Goal: Task Accomplishment & Management: Complete application form

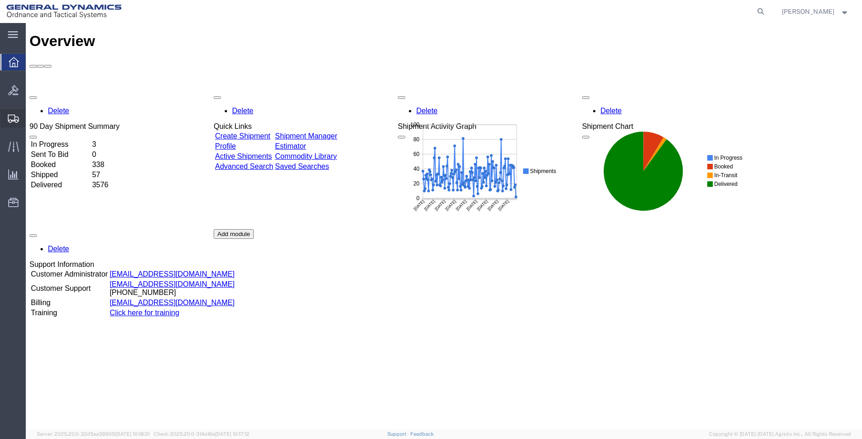
click at [0, 0] on span "Create Shipment" at bounding box center [0, 0] width 0 height 0
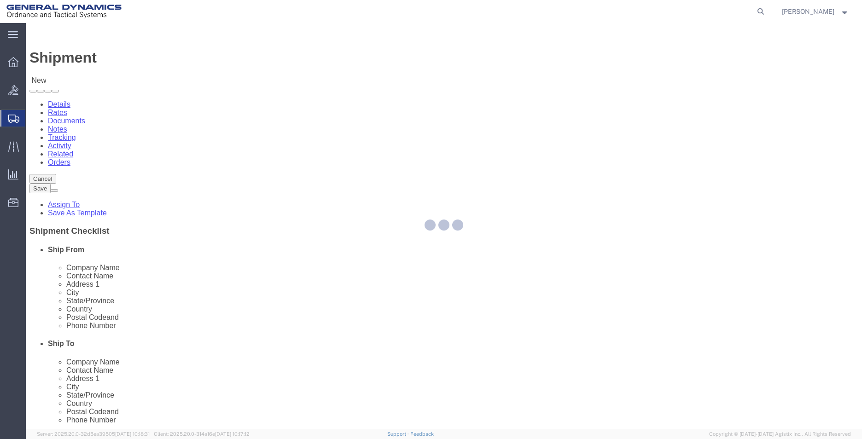
select select
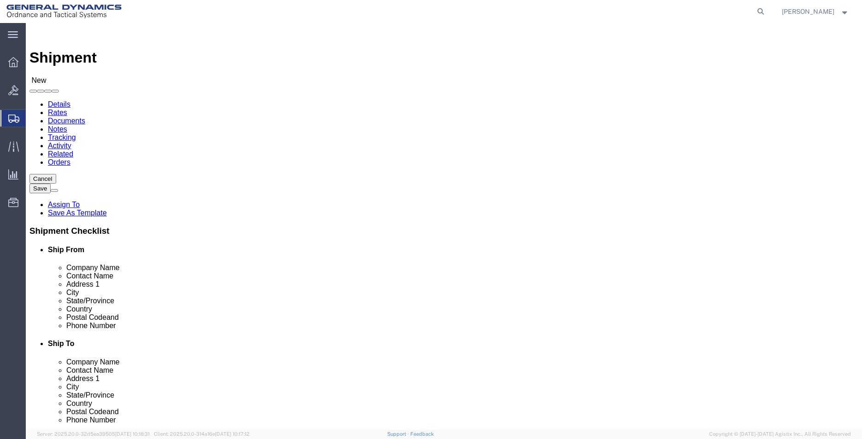
select select "MYPROFILE"
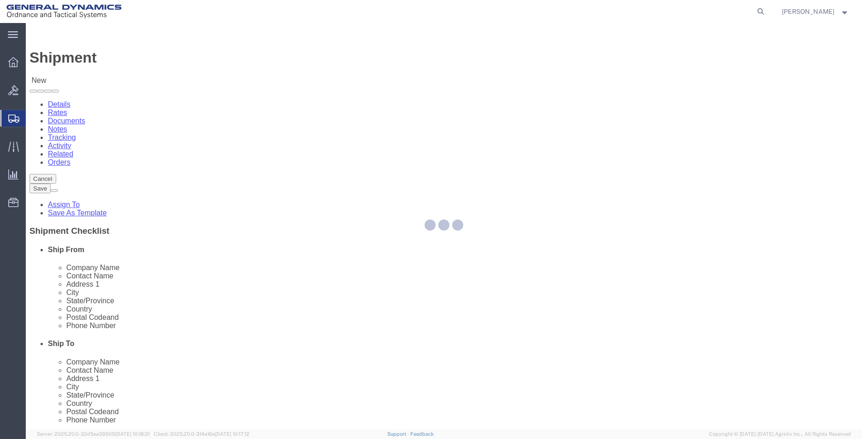
select select "AL"
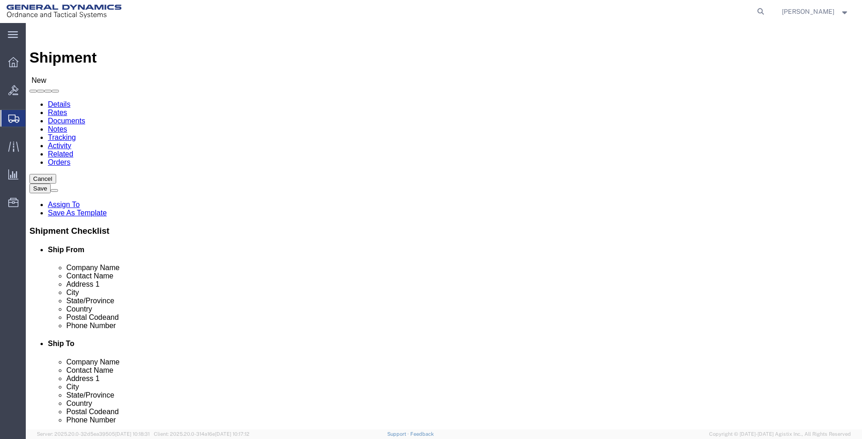
click input "text"
type input "GENERAL DYNAMICS-"
